Goal: Task Accomplishment & Management: Use online tool/utility

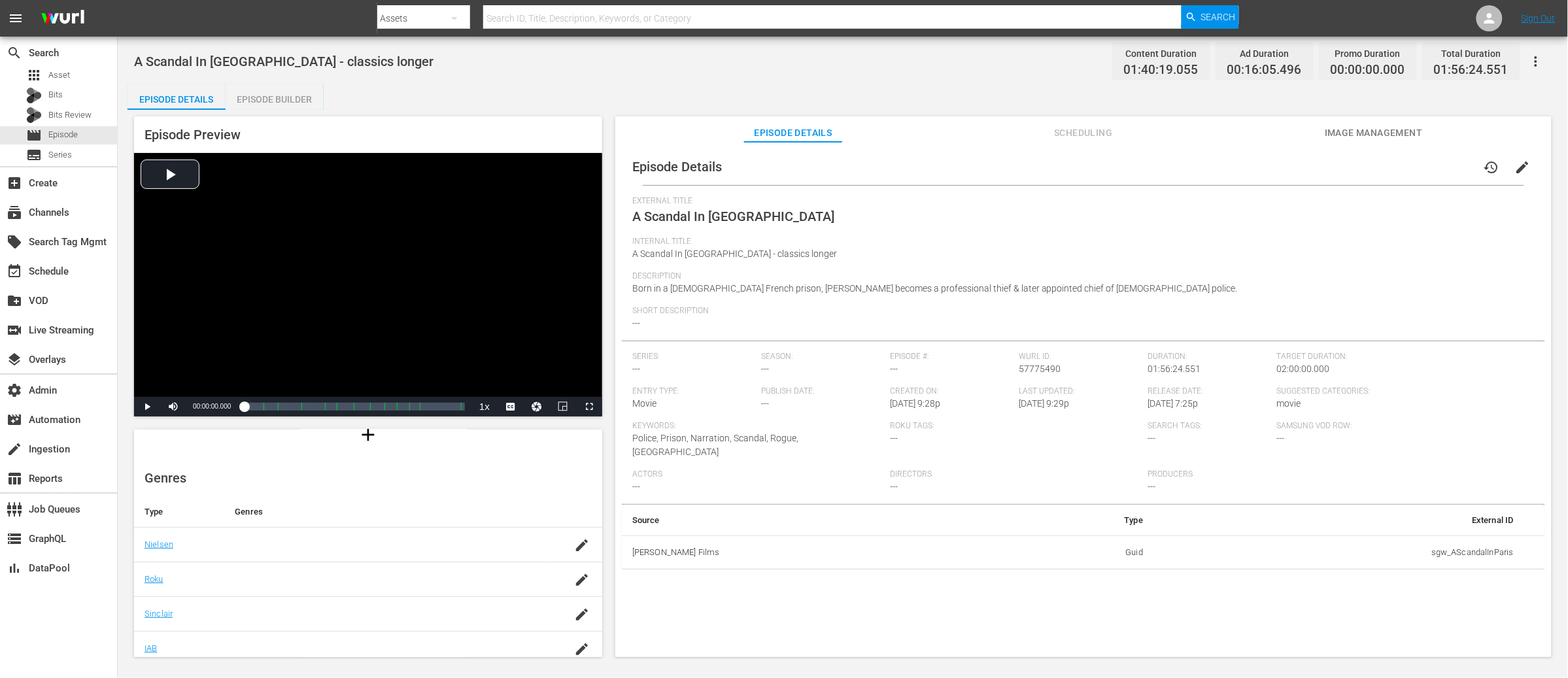
scroll to position [132, 0]
click at [1073, 134] on span "Scheduling" at bounding box center [1083, 133] width 98 height 17
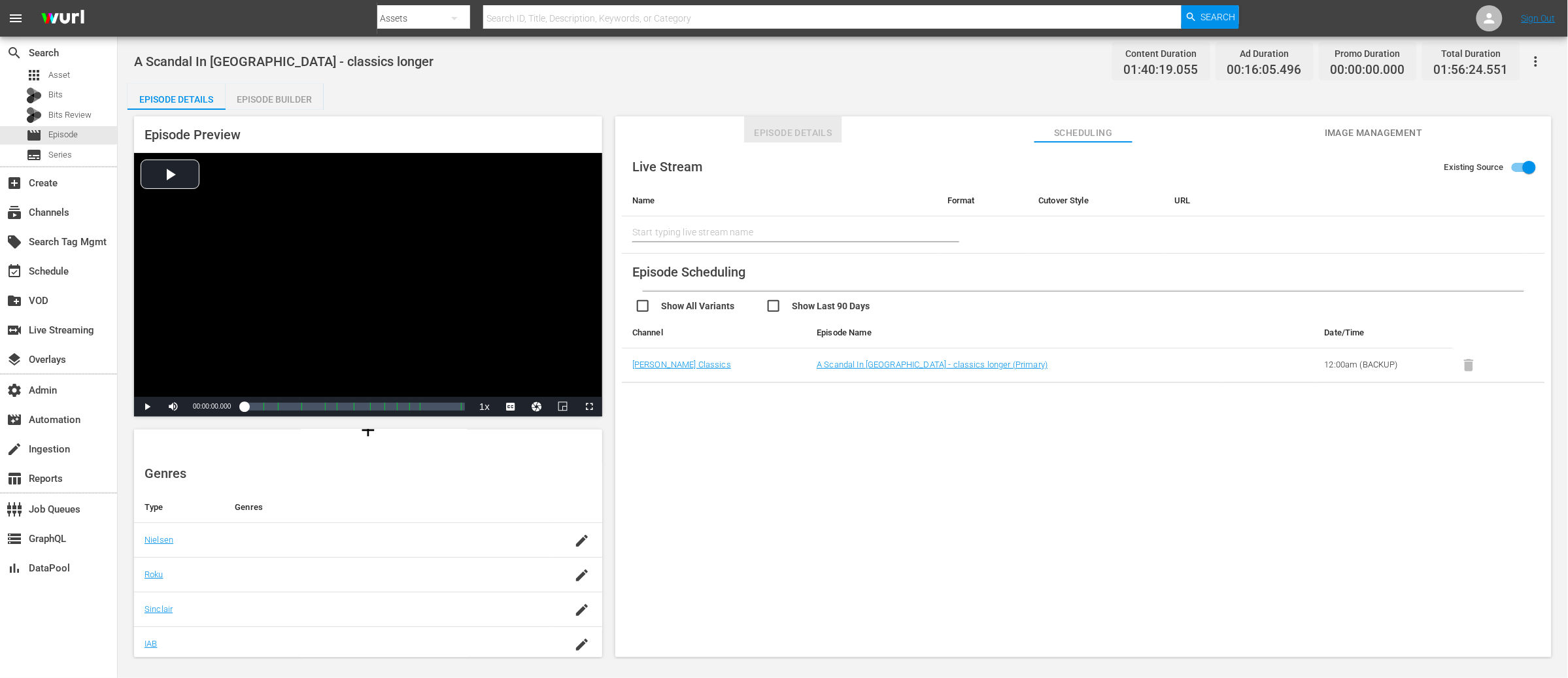
click at [784, 131] on span "Episode Details" at bounding box center [793, 133] width 98 height 17
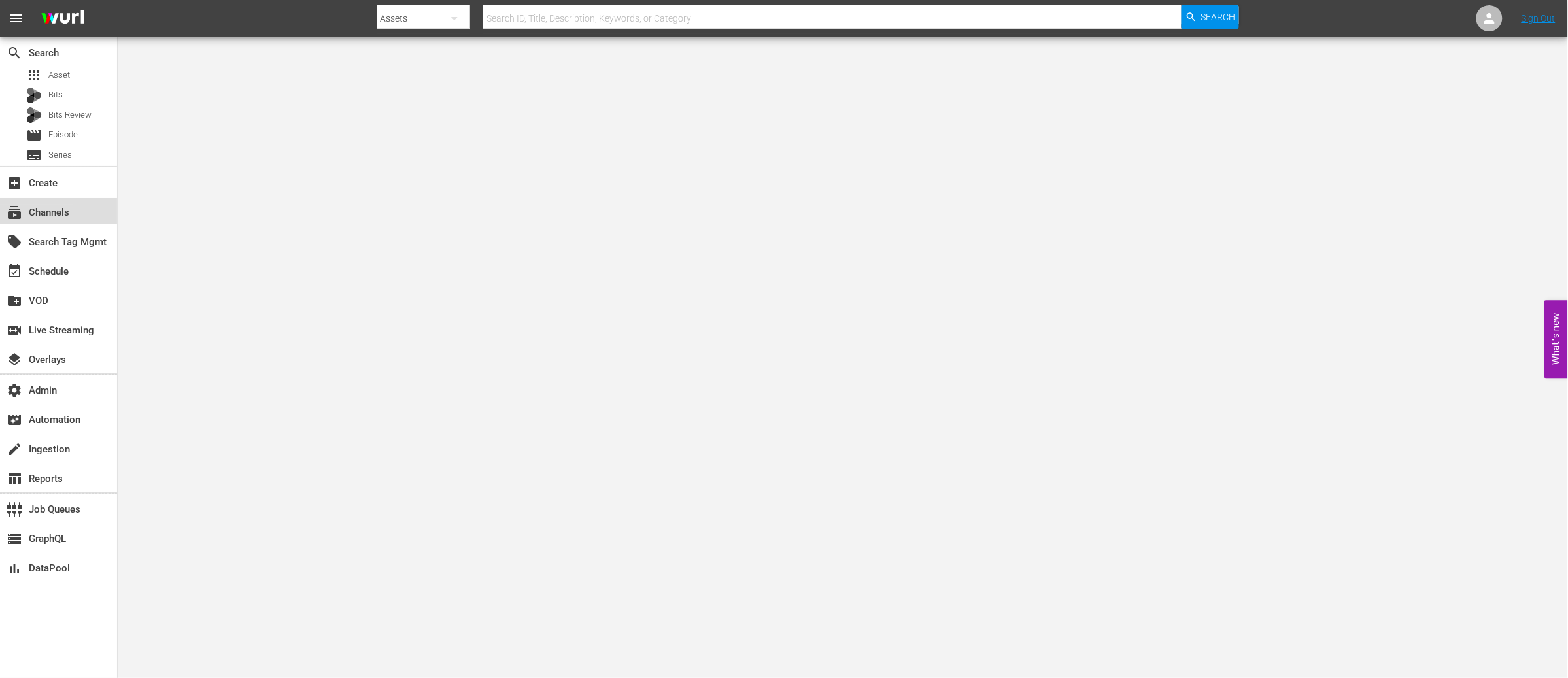
click at [52, 211] on div "subscriptions Channels" at bounding box center [36, 210] width 73 height 12
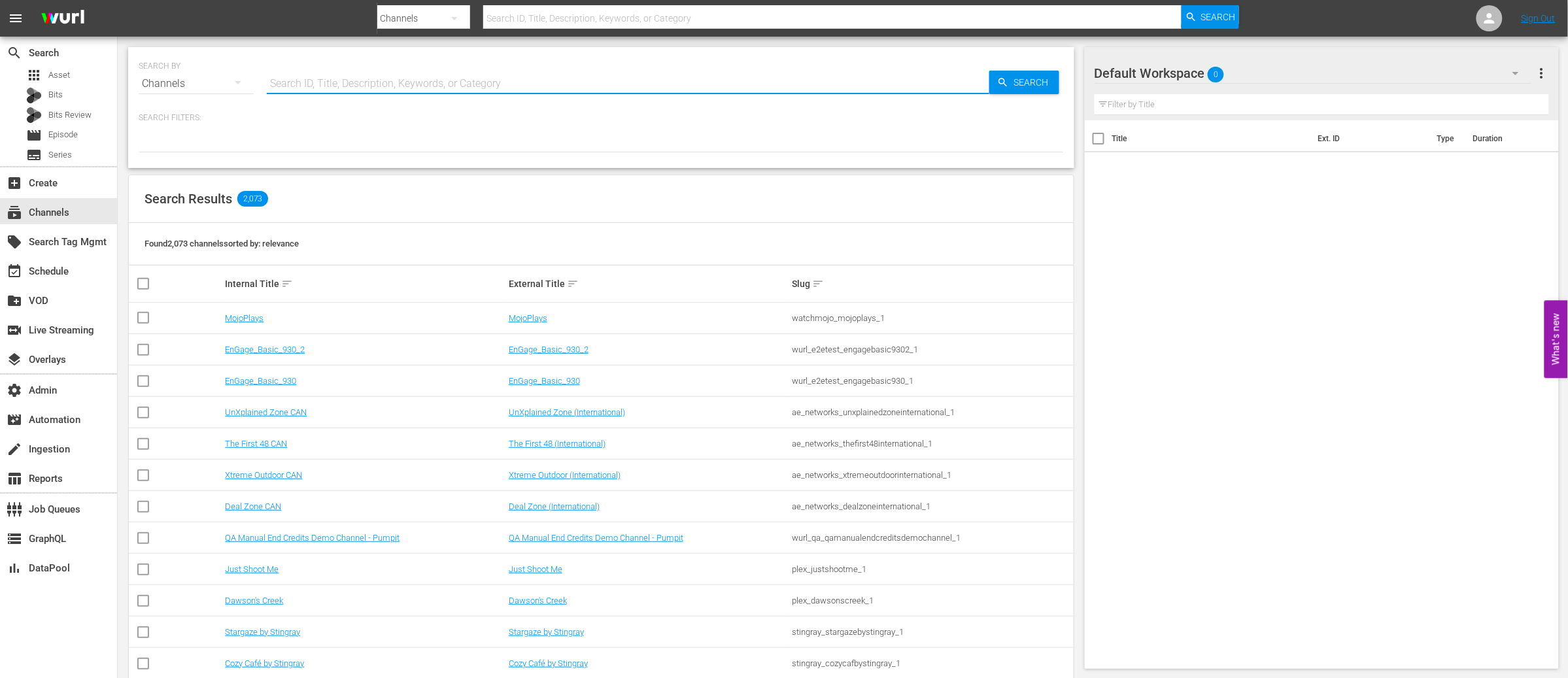
click at [349, 89] on input "text" at bounding box center [627, 84] width 722 height 32
paste input "Scares By Shudder (Roku)"
type input "Scares By Shudder (Roku)"
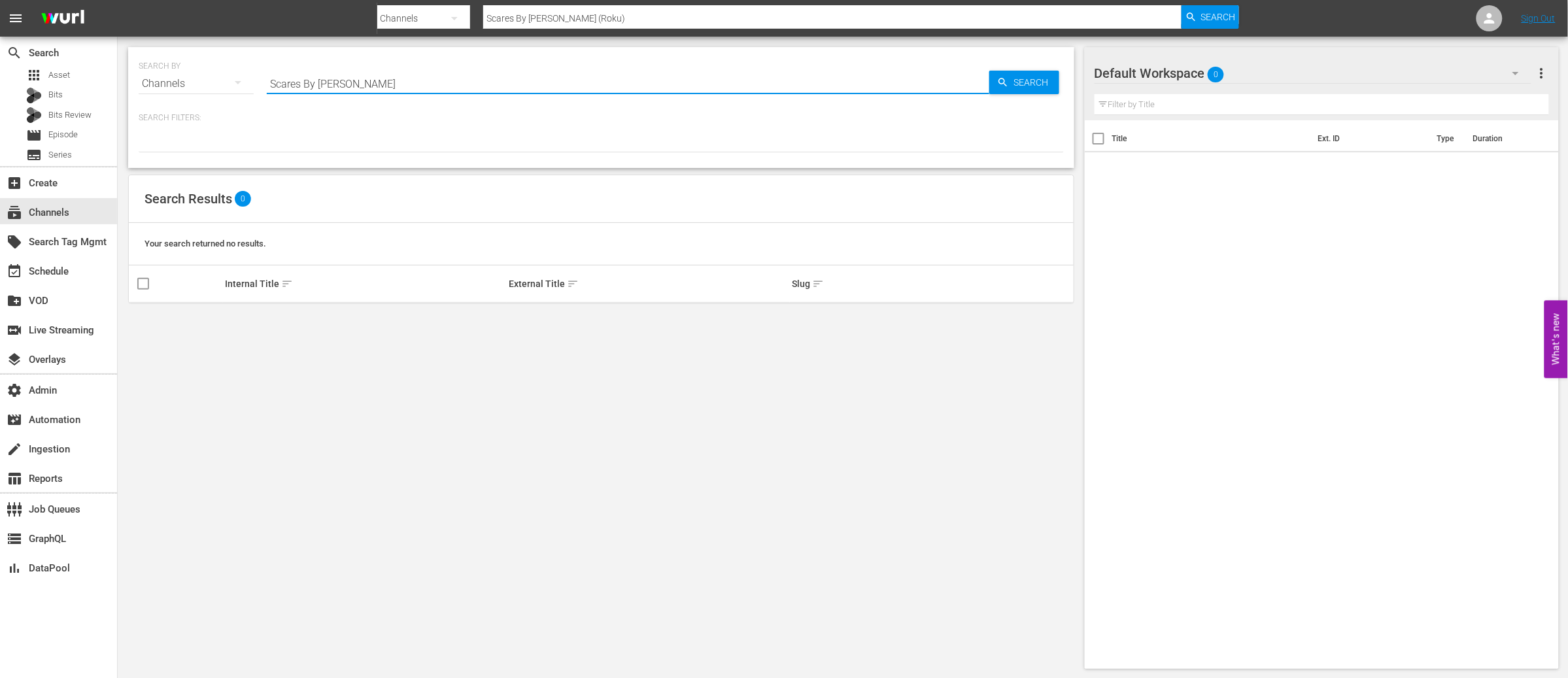
type input "Scares By Shudder"
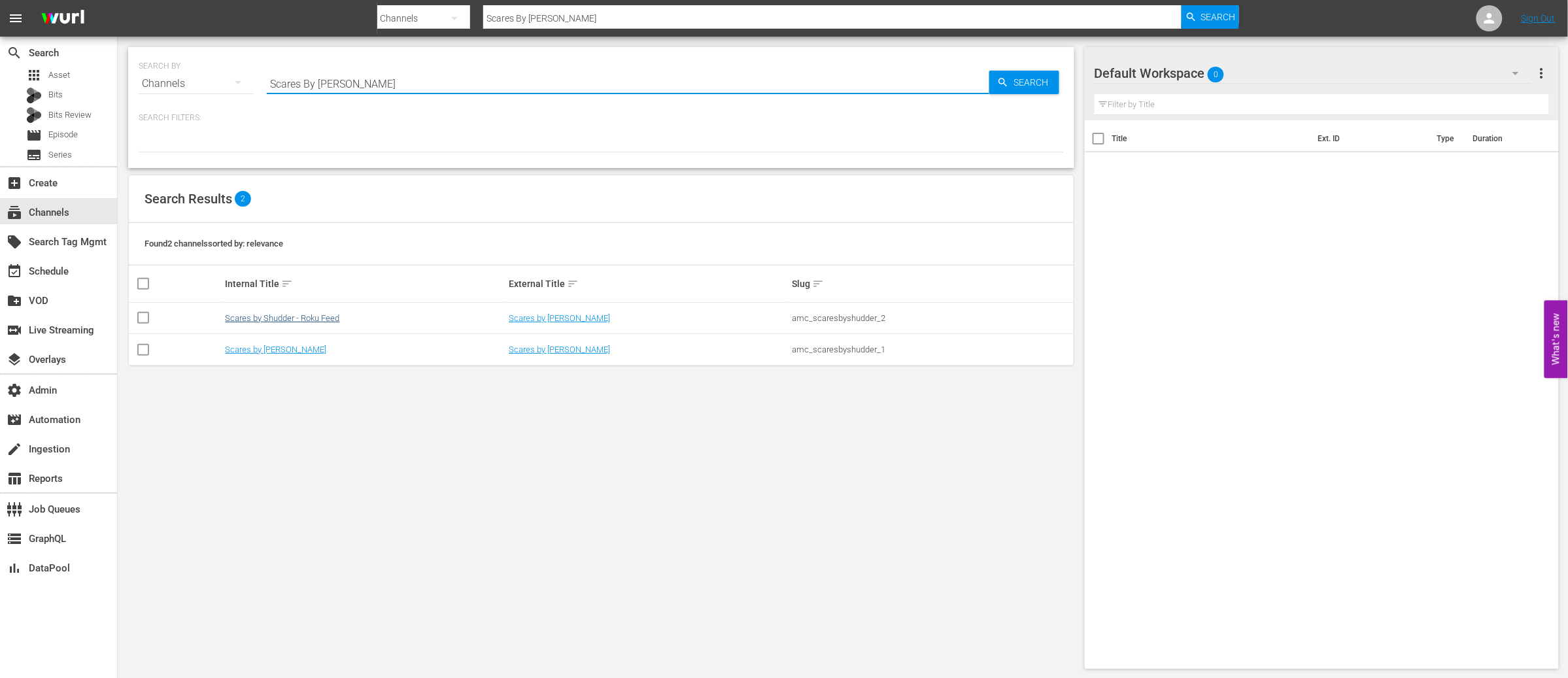
type input "Scares By Shudder"
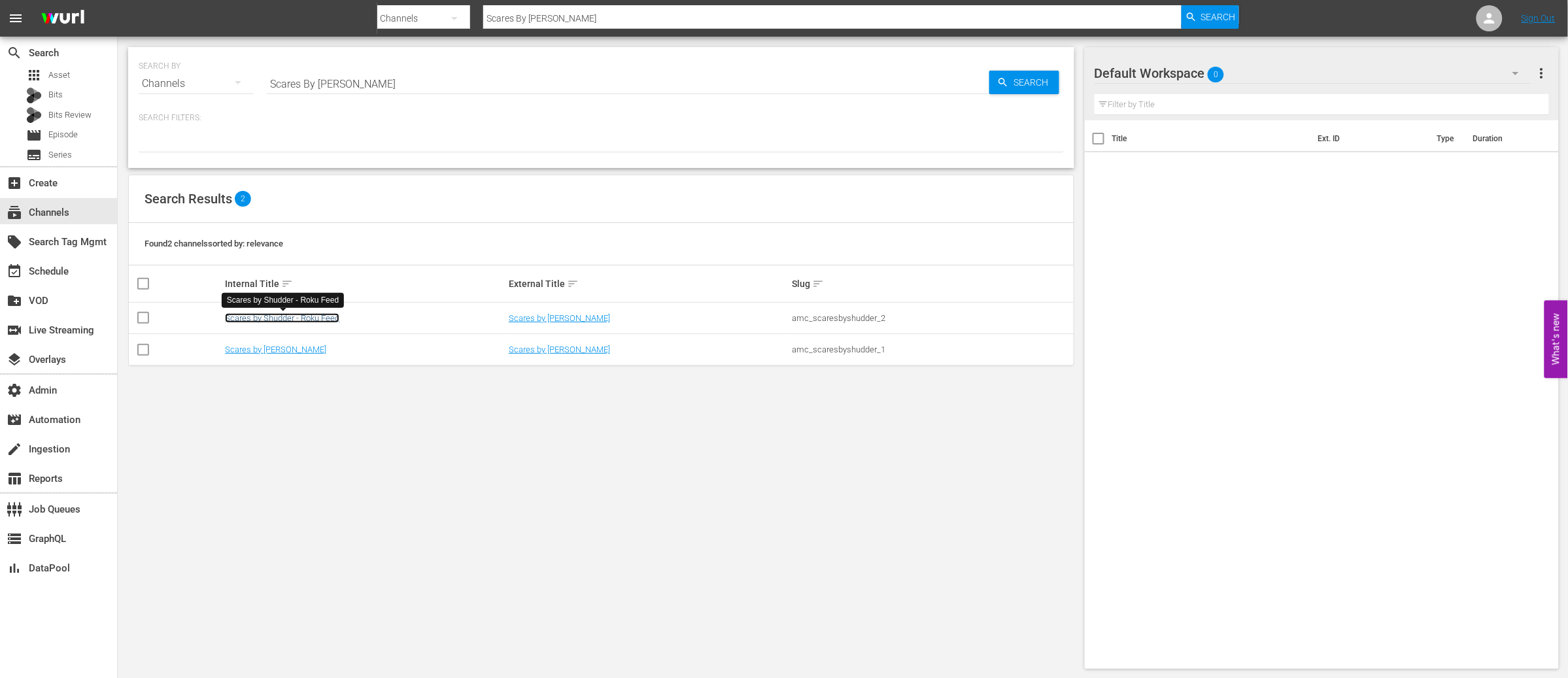
click at [330, 318] on link "Scares by Shudder - Roku Feed" at bounding box center [282, 318] width 114 height 10
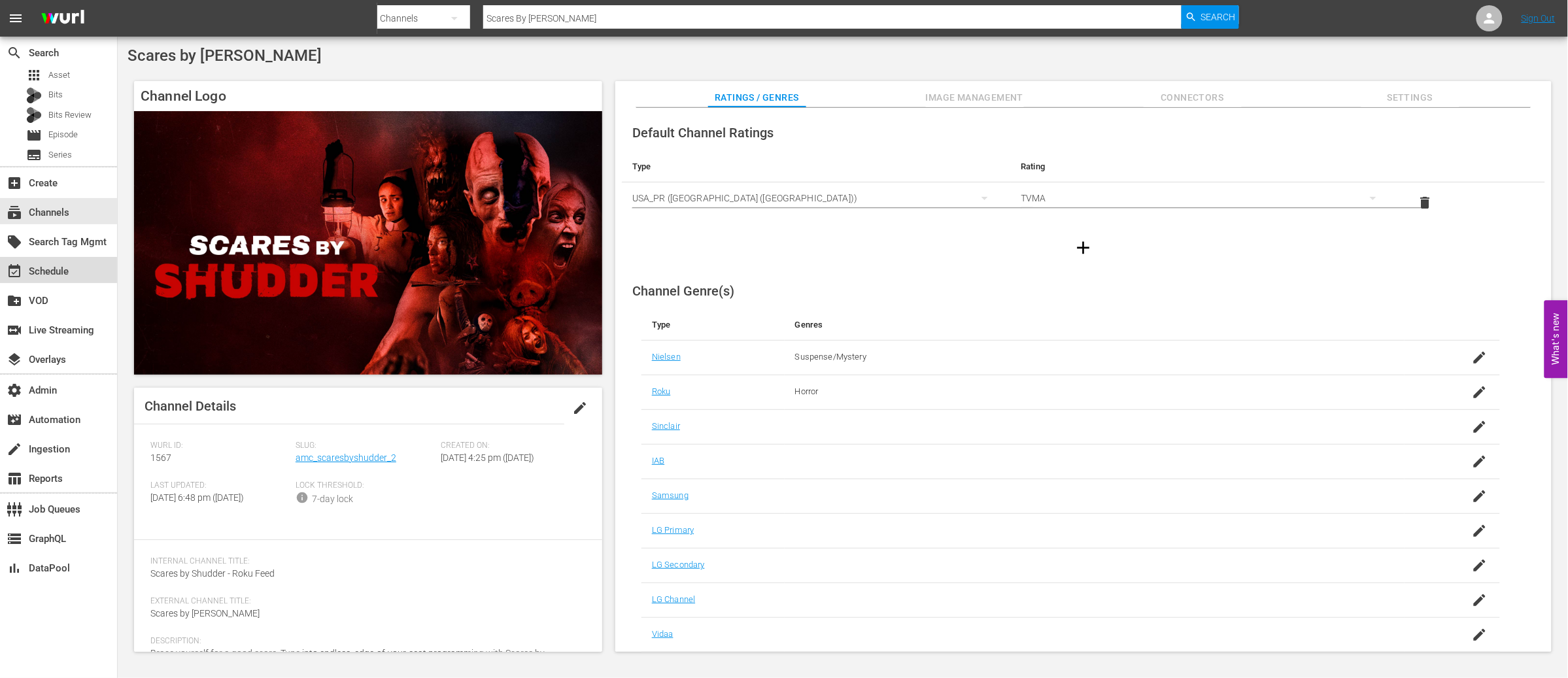
click at [70, 275] on div "event_available Schedule" at bounding box center [59, 270] width 117 height 26
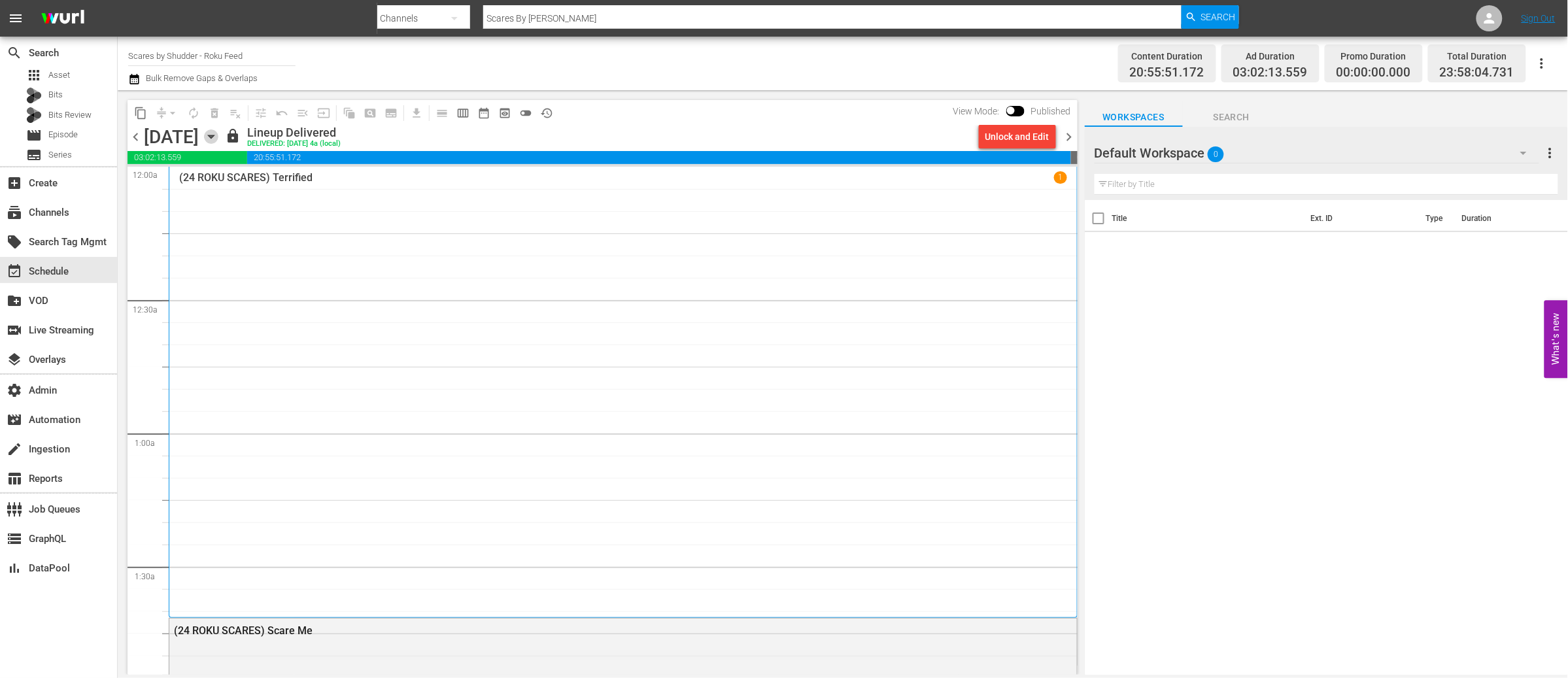
click at [218, 135] on icon "button" at bounding box center [211, 136] width 14 height 14
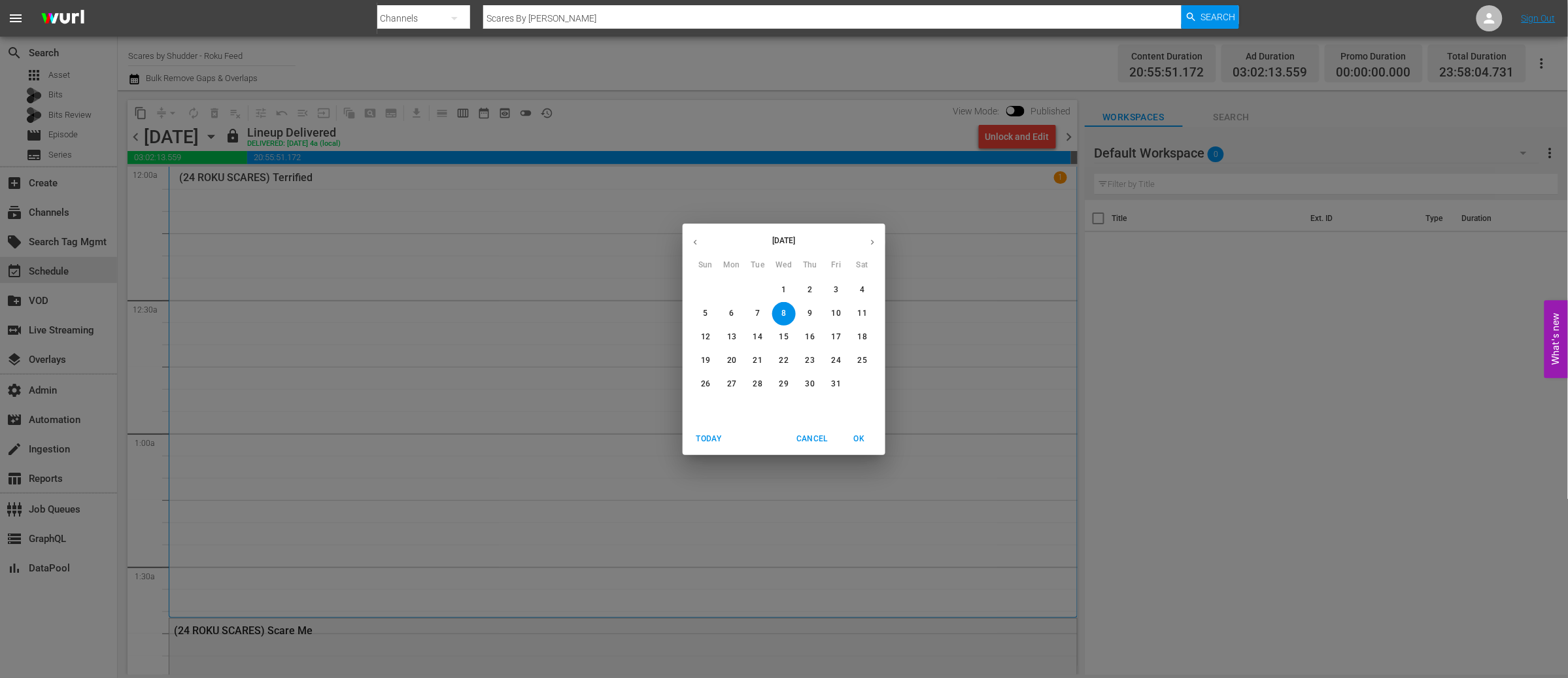
click at [835, 383] on p "31" at bounding box center [836, 384] width 9 height 11
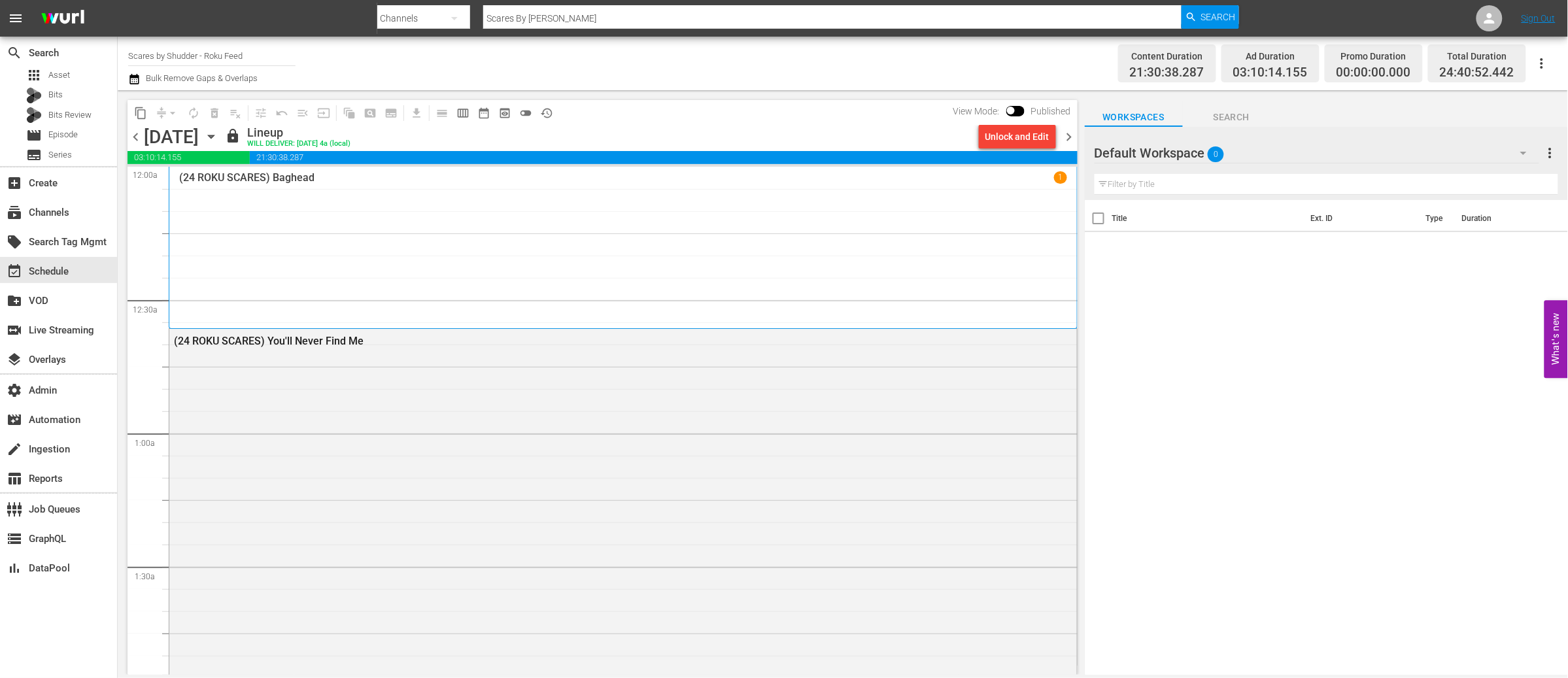
click at [693, 246] on div "(24 ROKU SCARES) Baghead 1" at bounding box center [623, 247] width 888 height 152
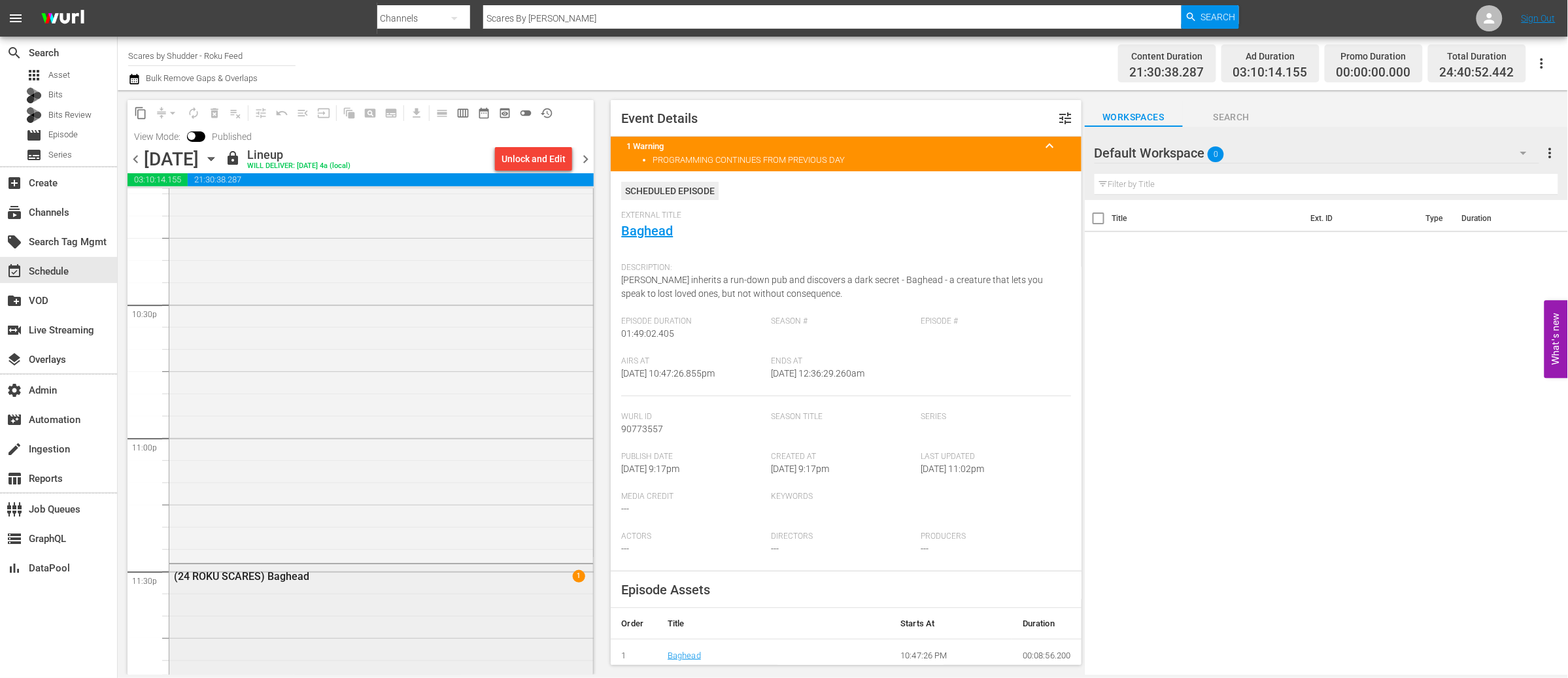
scroll to position [6256, 0]
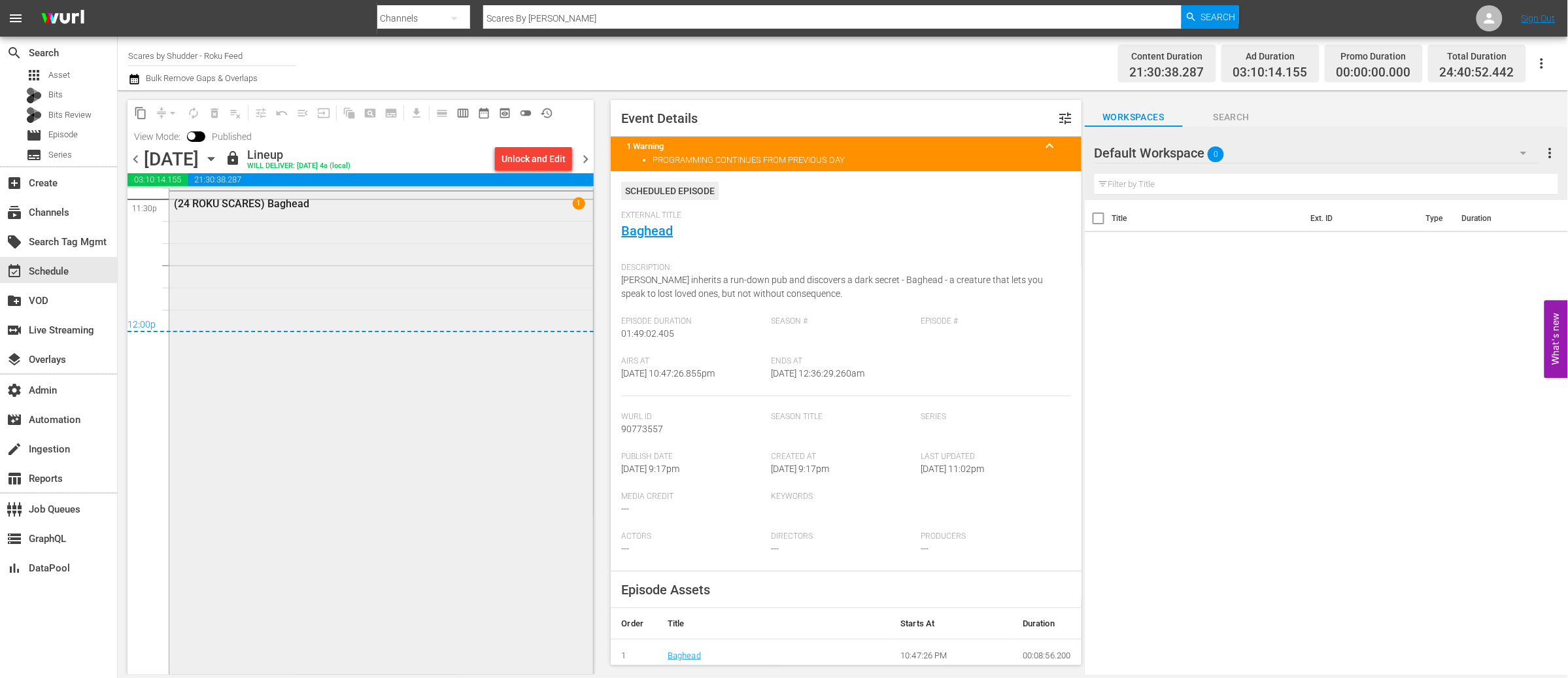
click at [381, 312] on div "(24 ROKU SCARES) Baghead 1" at bounding box center [381, 432] width 424 height 480
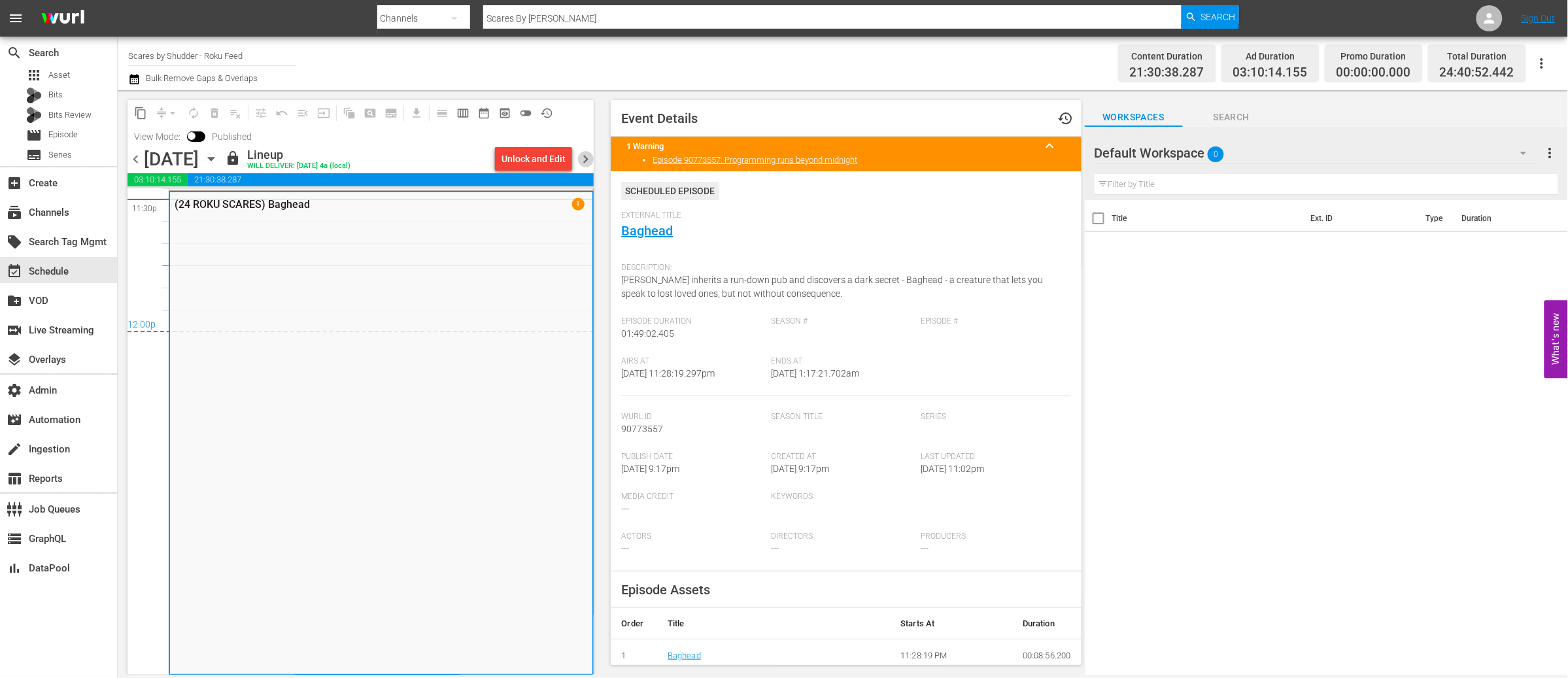
click at [589, 158] on span "chevron_right" at bounding box center [585, 159] width 17 height 17
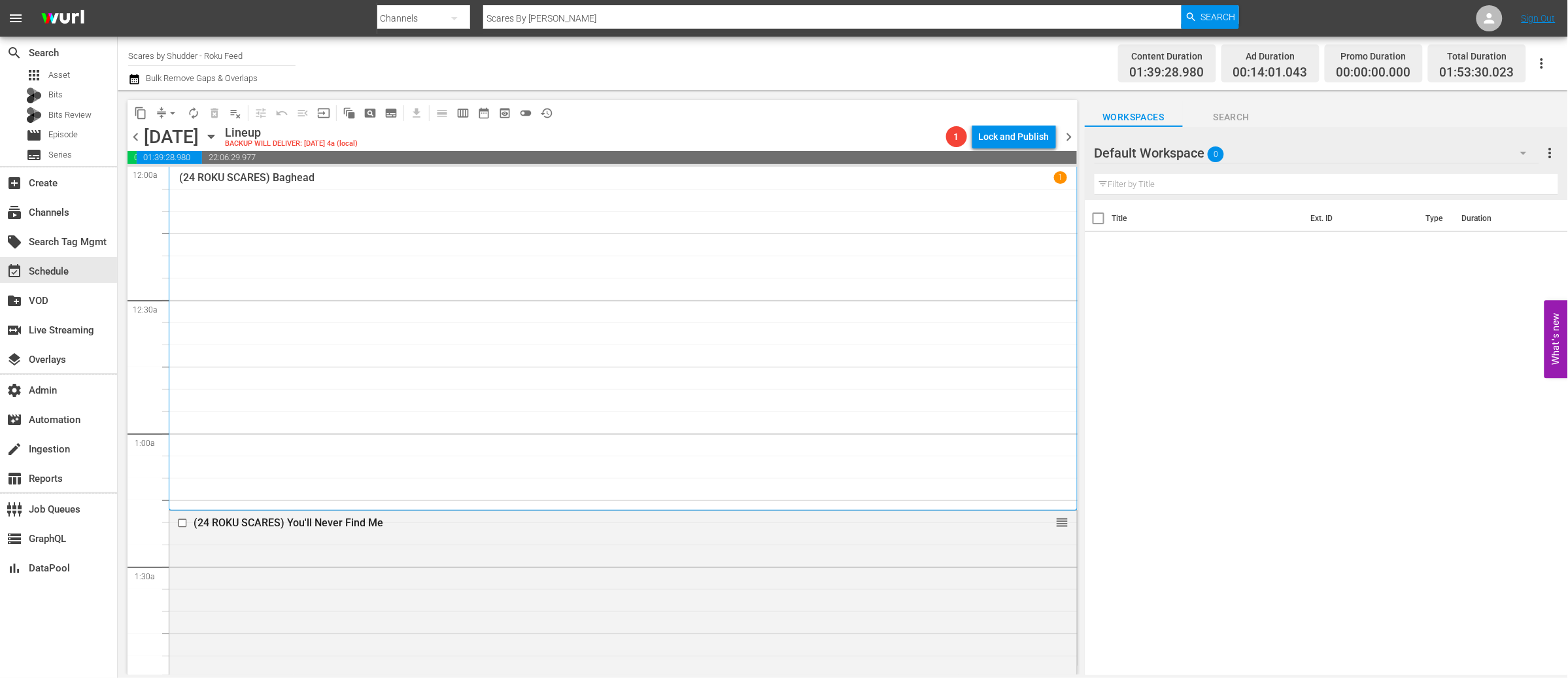
click at [664, 311] on div "(24 ROKU SCARES) Baghead 1" at bounding box center [623, 338] width 888 height 334
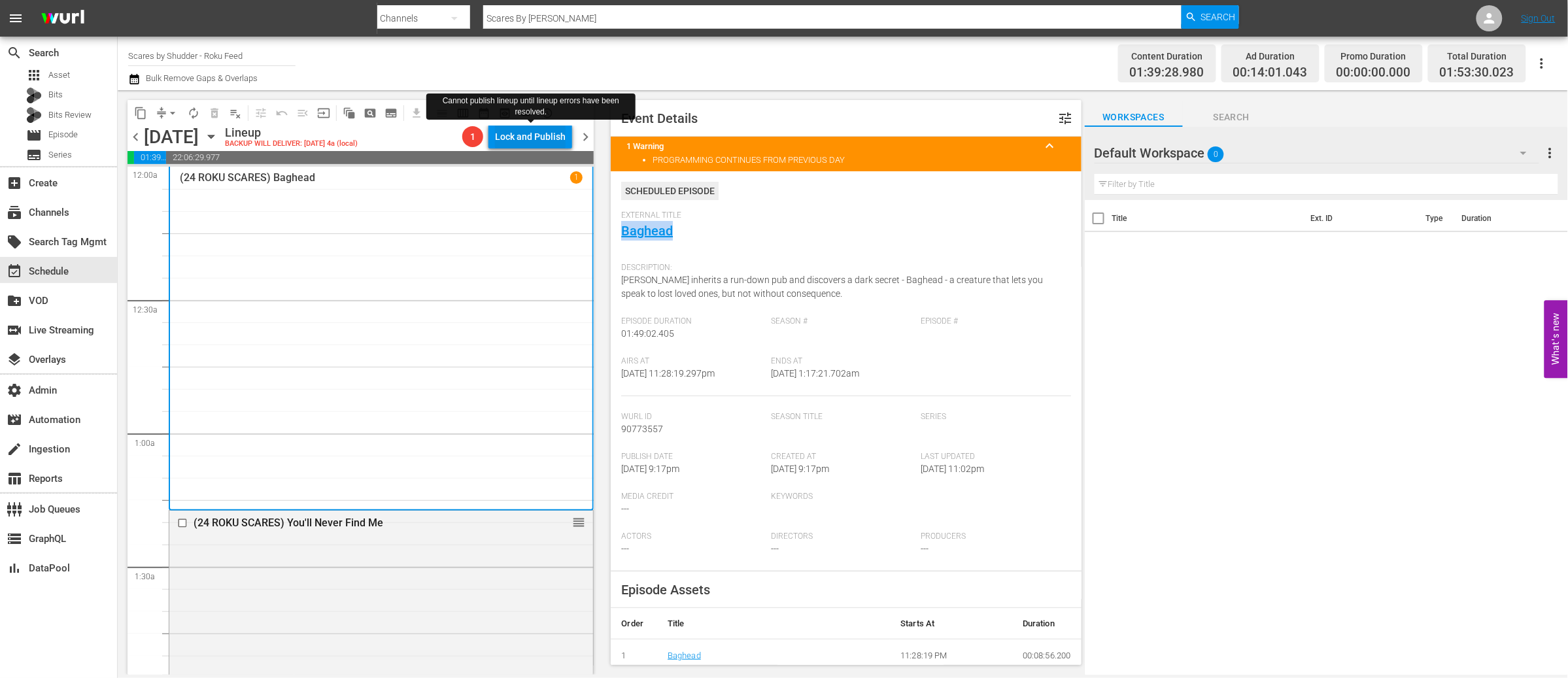
click at [536, 139] on div "Lock and Publish" at bounding box center [530, 136] width 71 height 23
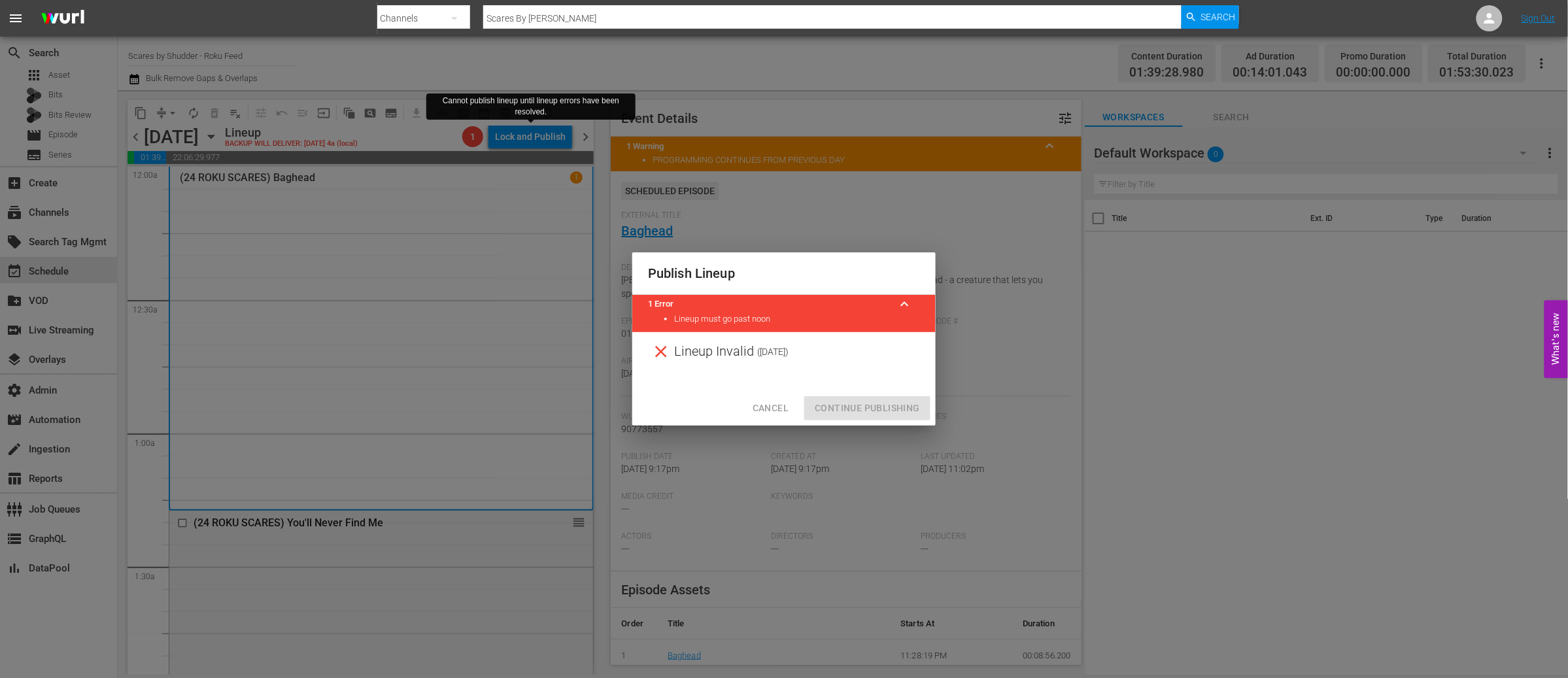
click at [461, 321] on div "Publish Lineup 1 Error keyboard_arrow_up Lineup must go past noon Lineup Invali…" at bounding box center [784, 339] width 1568 height 678
click at [775, 406] on span "Cancel" at bounding box center [771, 408] width 36 height 17
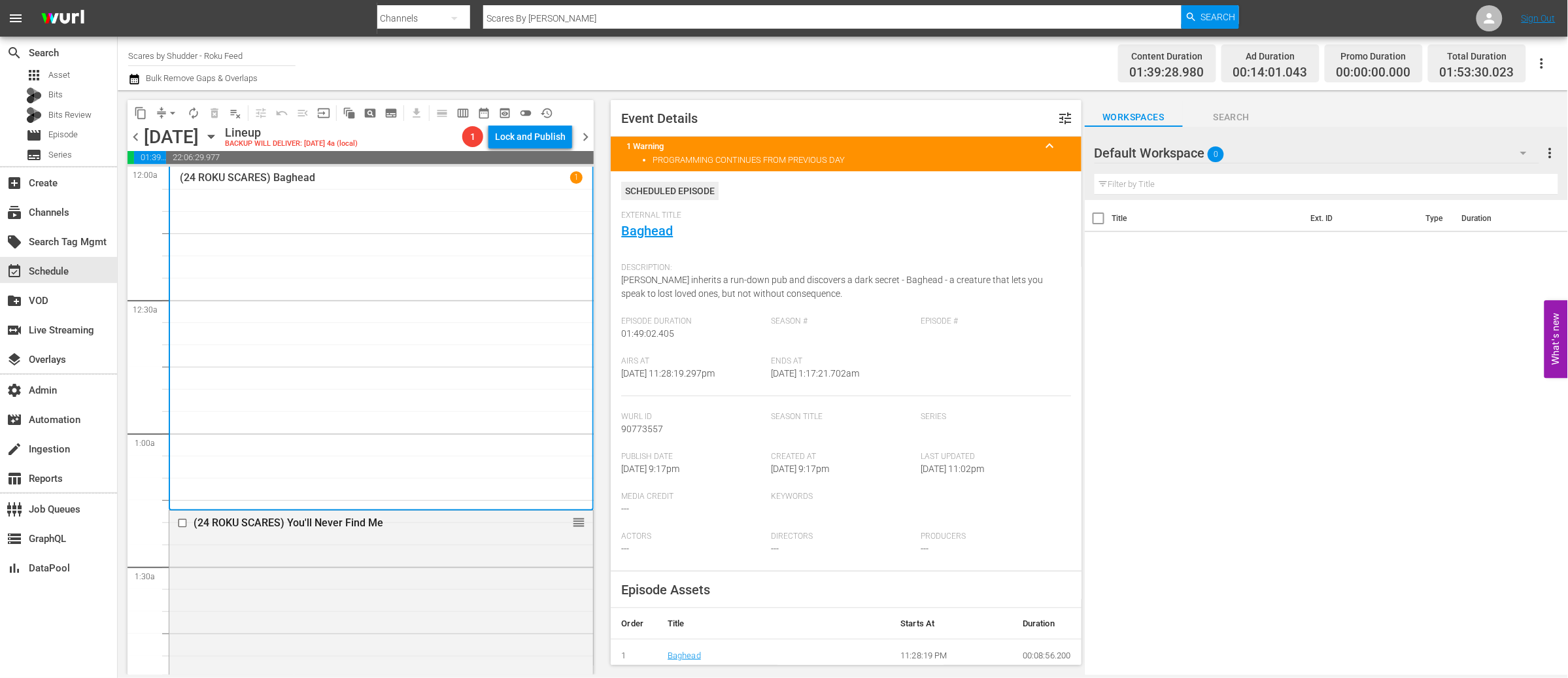
click at [587, 136] on span "chevron_right" at bounding box center [585, 137] width 17 height 17
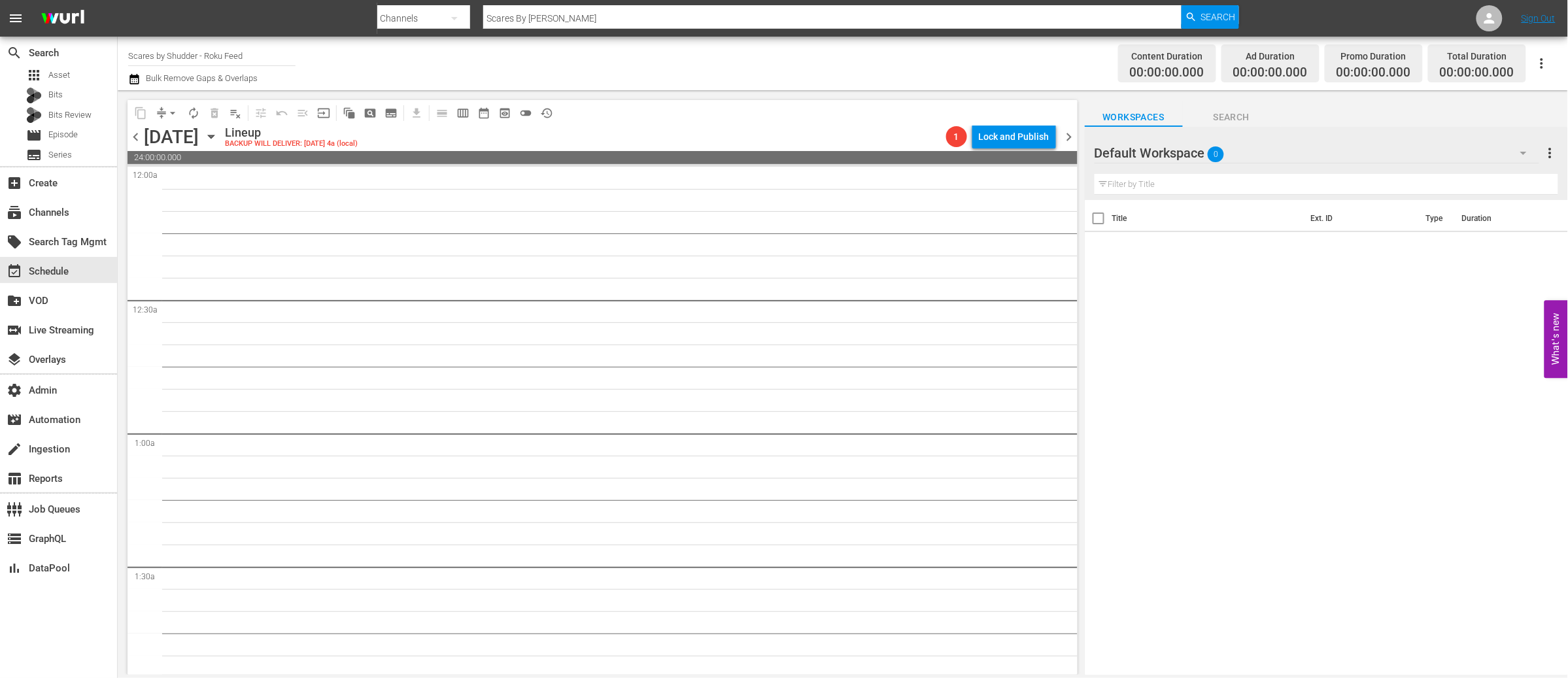
click at [136, 136] on span "chevron_left" at bounding box center [136, 137] width 17 height 17
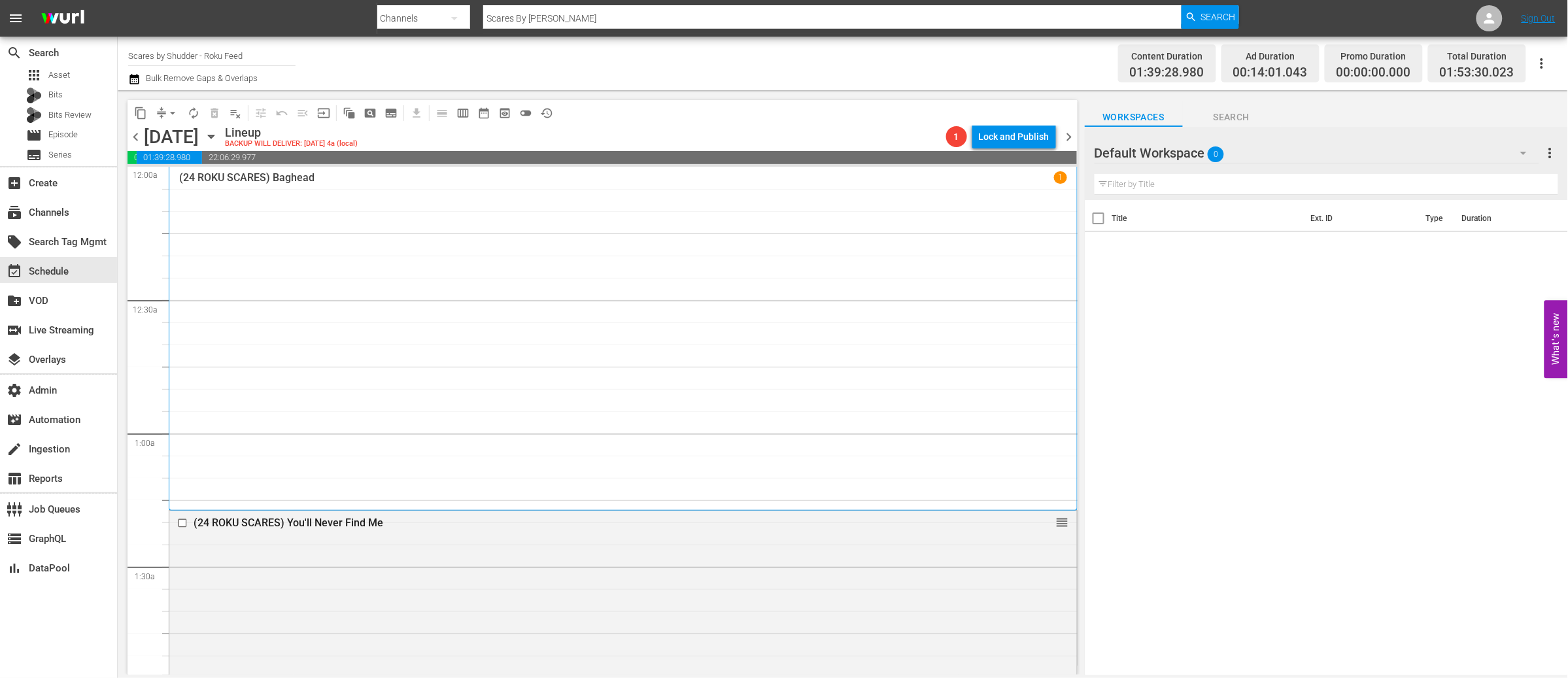
click at [136, 136] on span "chevron_left" at bounding box center [136, 137] width 17 height 17
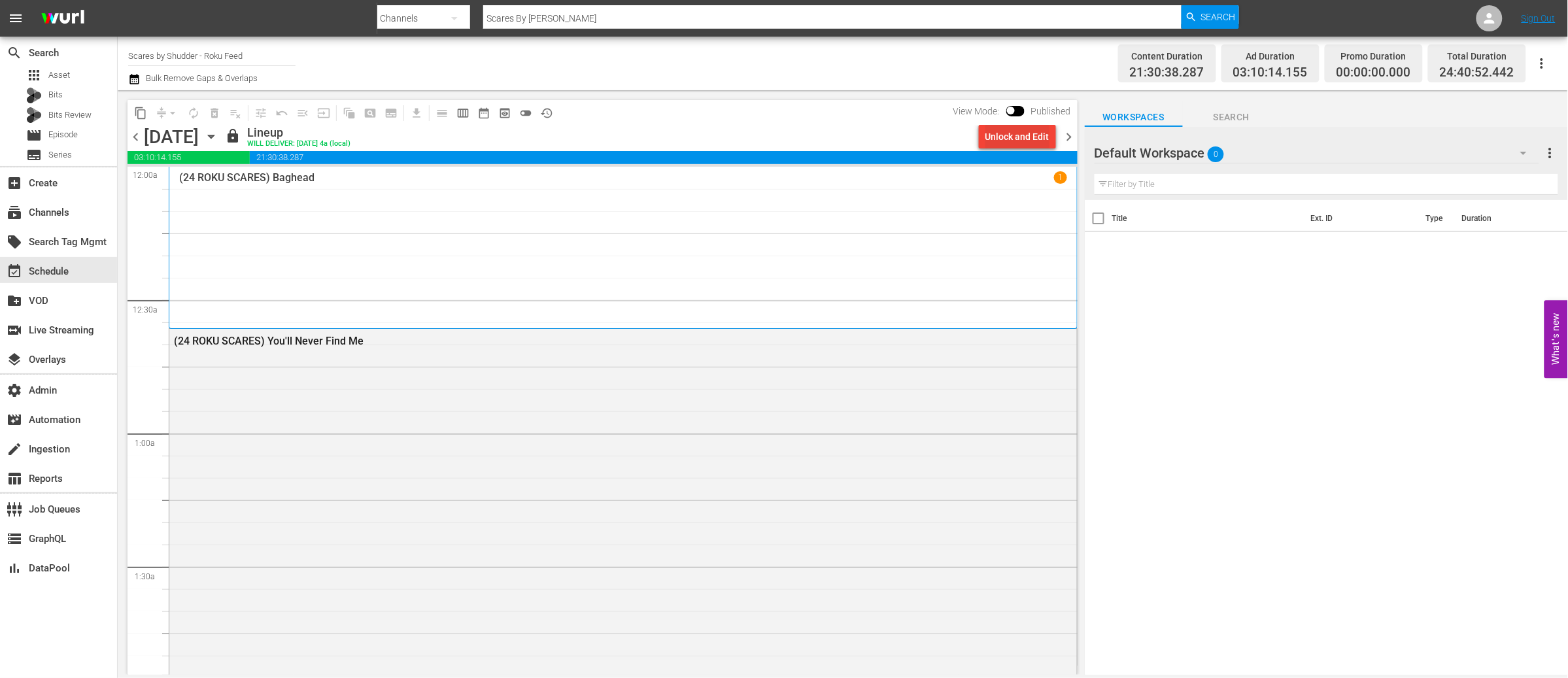
click at [1000, 140] on div "Unlock and Edit" at bounding box center [1017, 136] width 64 height 23
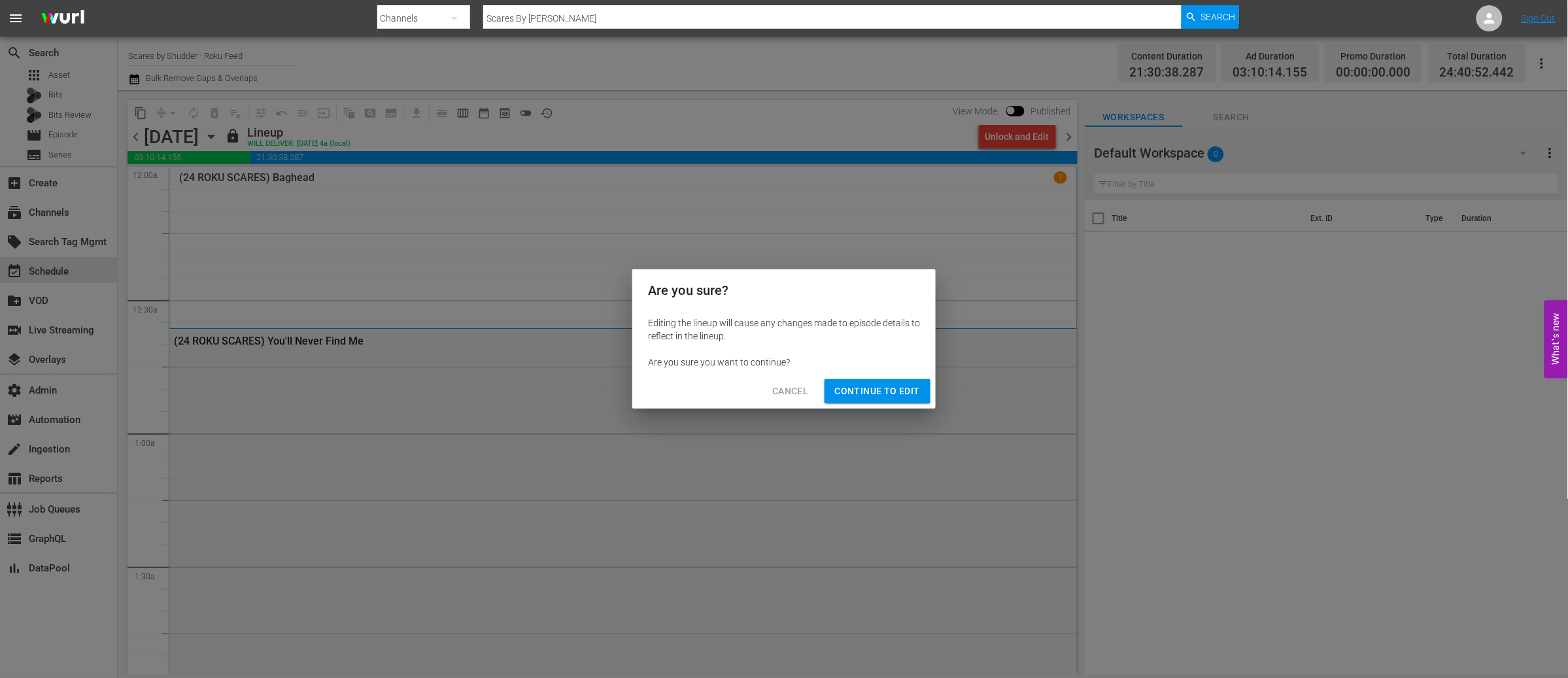
click at [877, 384] on span "Continue to Edit" at bounding box center [877, 391] width 85 height 17
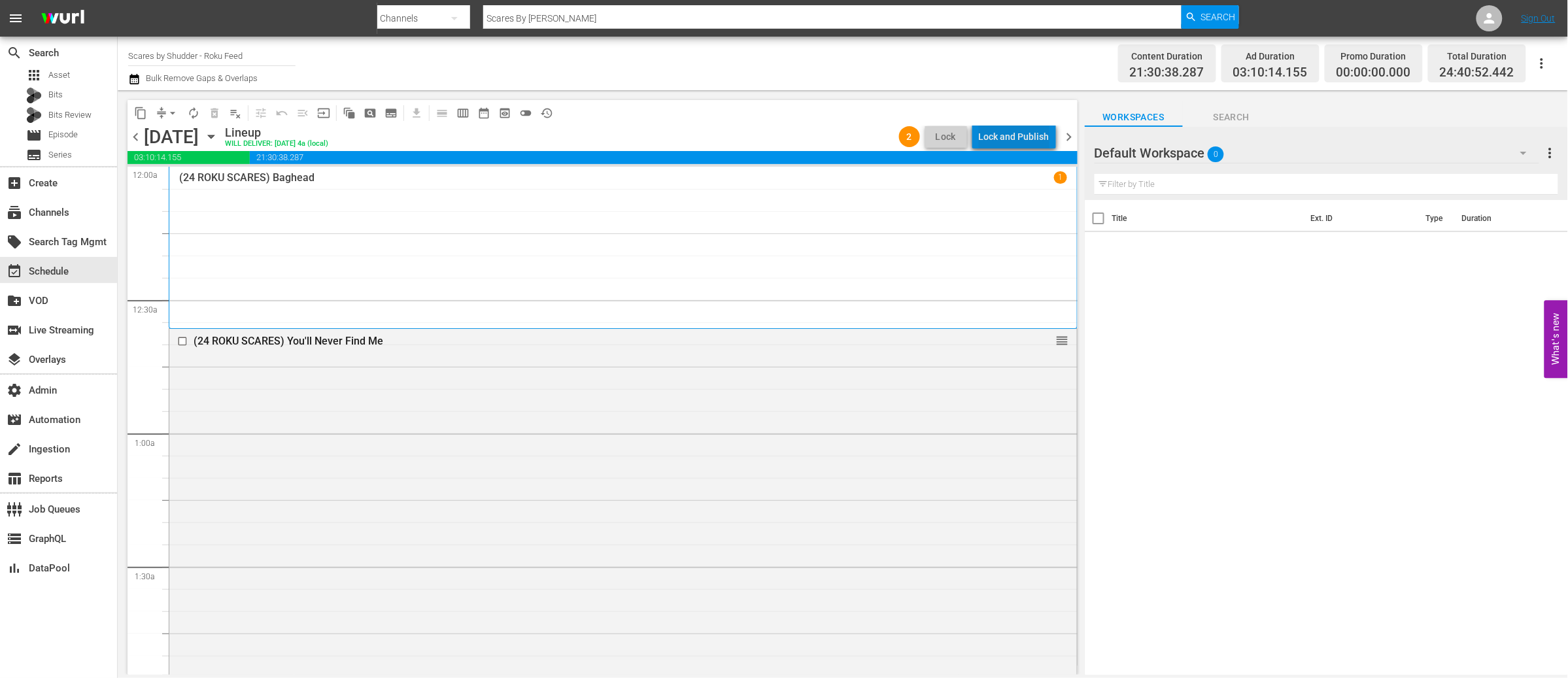
click at [1025, 138] on div "Lock and Publish" at bounding box center [1014, 136] width 71 height 23
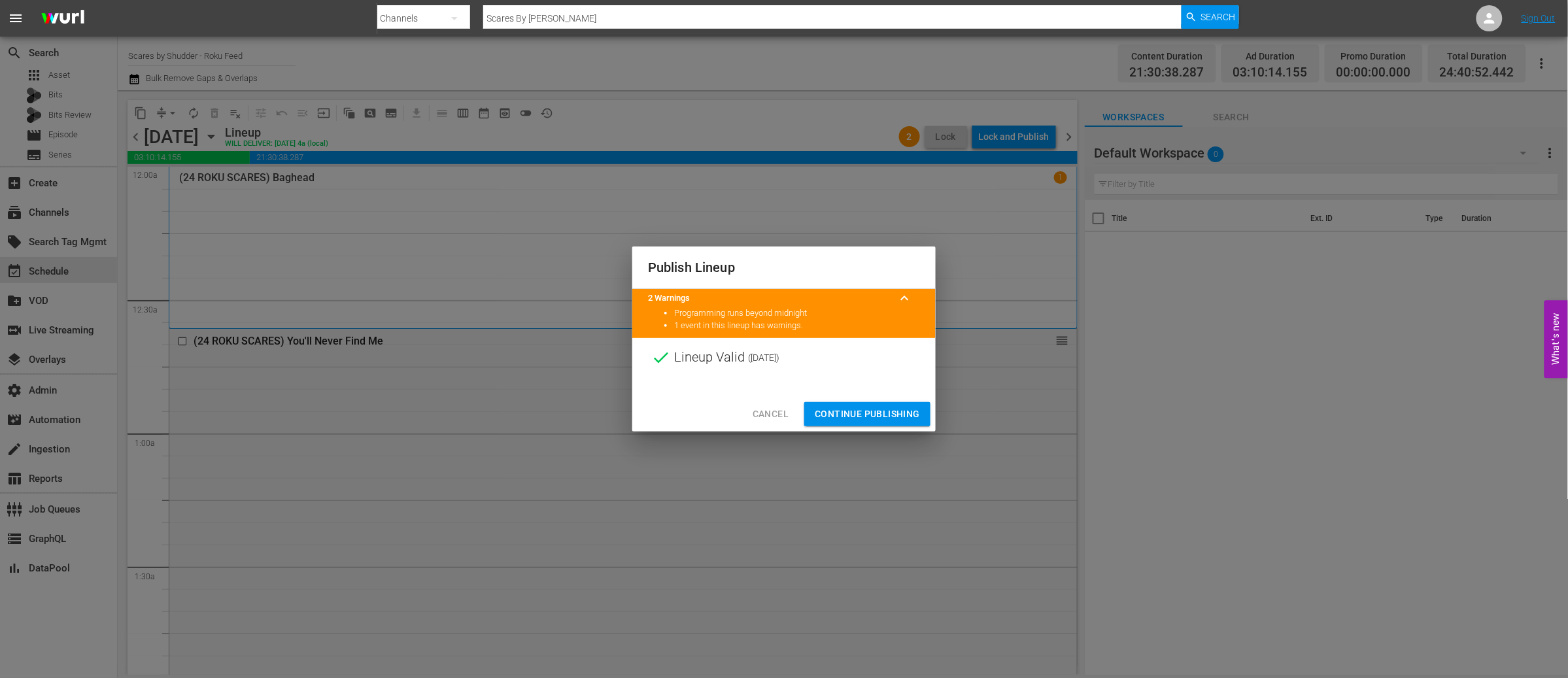
click at [857, 408] on span "Continue Publishing" at bounding box center [867, 414] width 105 height 17
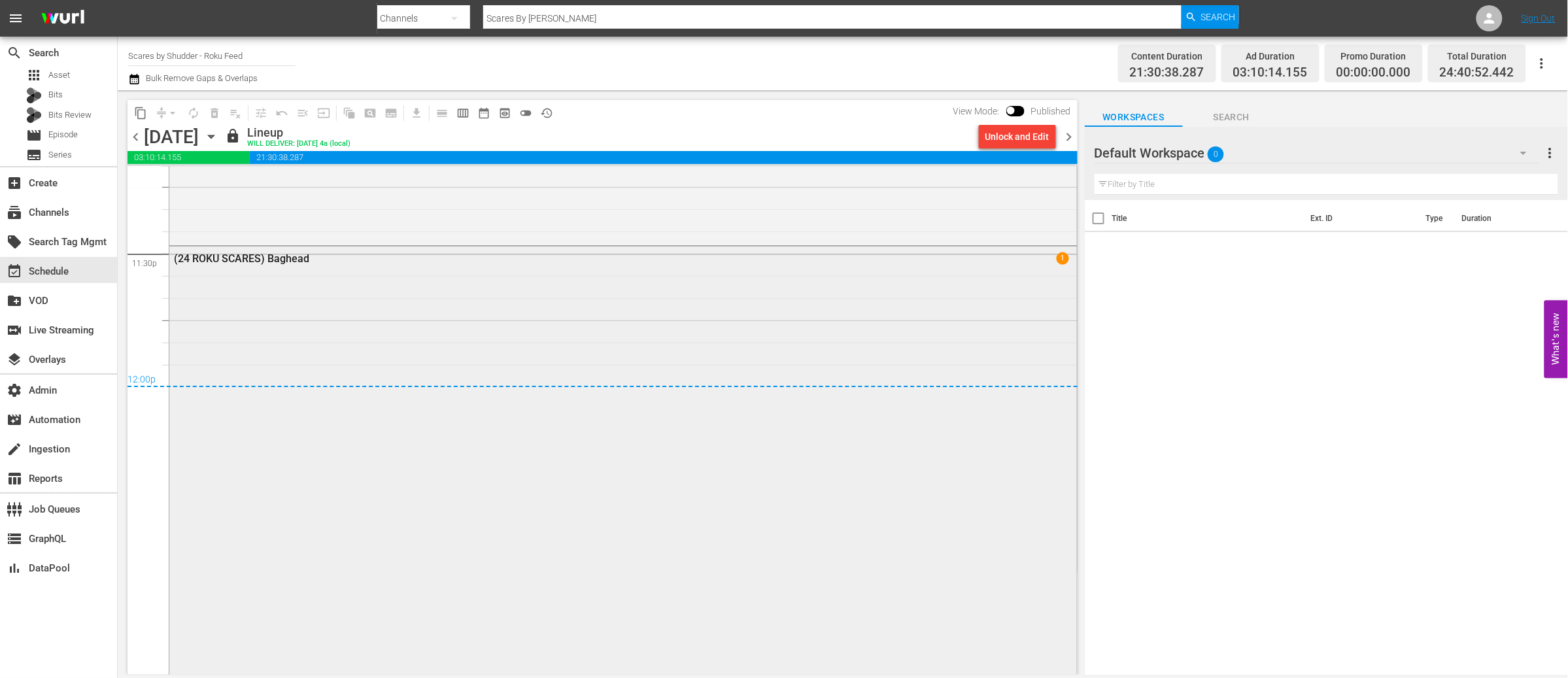
scroll to position [6168, 0]
click at [690, 351] on div "(24 ROKU SCARES) Baghead 1" at bounding box center [623, 498] width 908 height 480
